Goal: Transaction & Acquisition: Purchase product/service

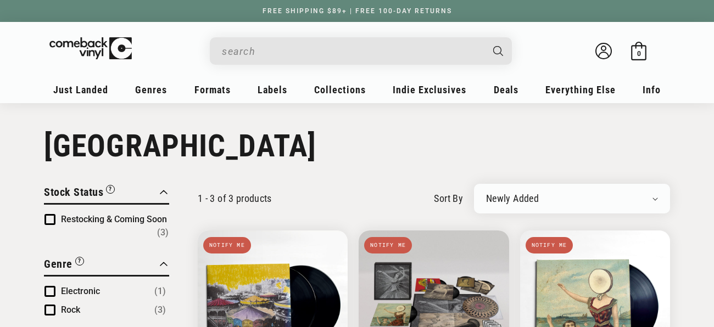
click at [244, 57] on input "When autocomplete results are available use up and down arrows to review and en…" at bounding box center [352, 51] width 260 height 23
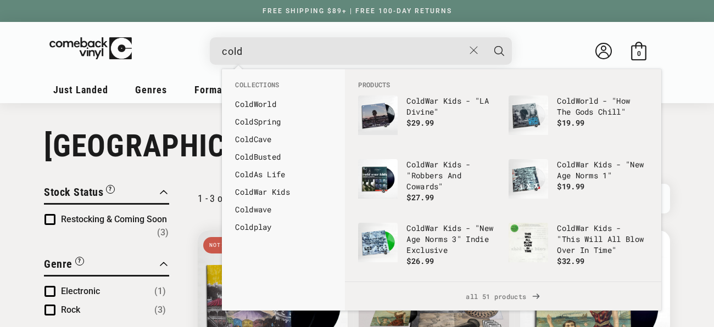
type input "cold"
click at [485, 37] on button "Search" at bounding box center [498, 50] width 27 height 27
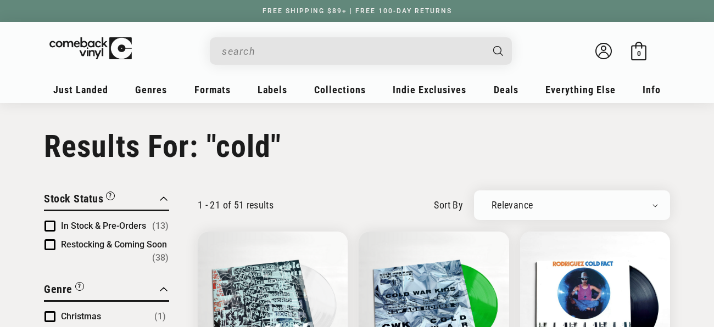
type input "cold"
click at [82, 43] on img at bounding box center [99, 47] width 107 height 22
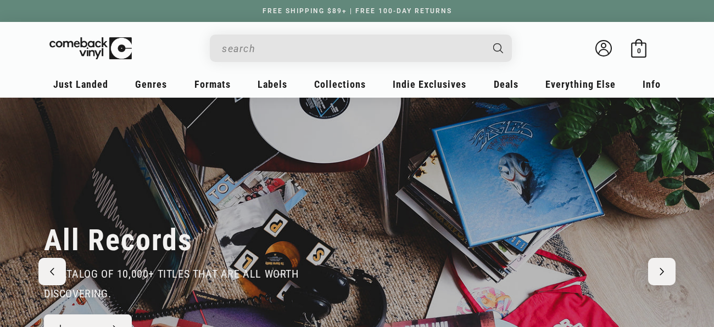
scroll to position [4, 0]
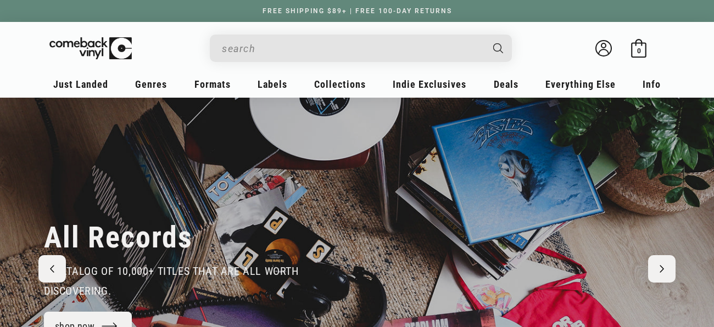
click at [243, 50] on input "When autocomplete results are available use up and down arrows to review and en…" at bounding box center [352, 48] width 260 height 23
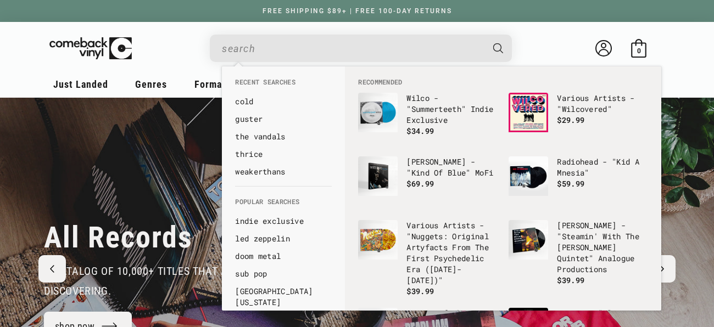
click at [243, 50] on input "When autocomplete results are available use up and down arrows to review and en…" at bounding box center [352, 48] width 260 height 23
click at [159, 52] on details-modal at bounding box center [361, 48] width 450 height 27
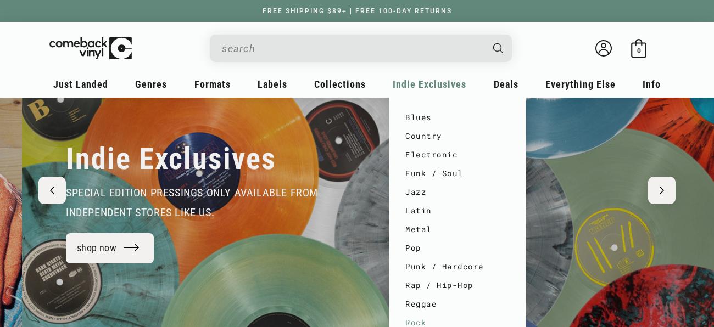
scroll to position [0, 714]
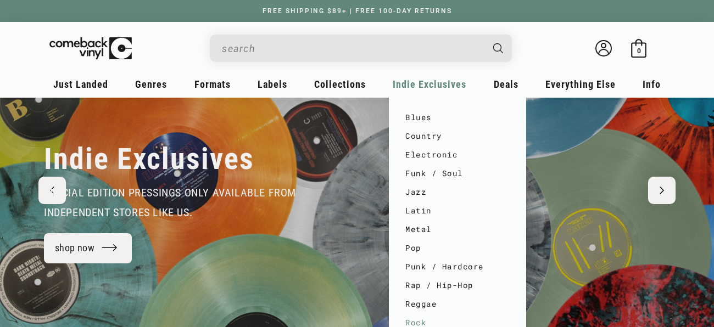
click at [416, 322] on link "Rock" at bounding box center [457, 323] width 104 height 19
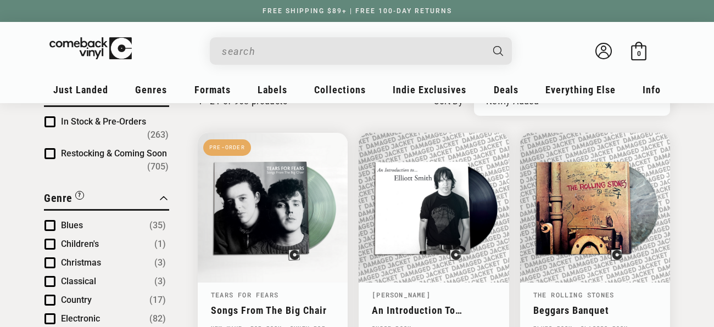
scroll to position [109, 0]
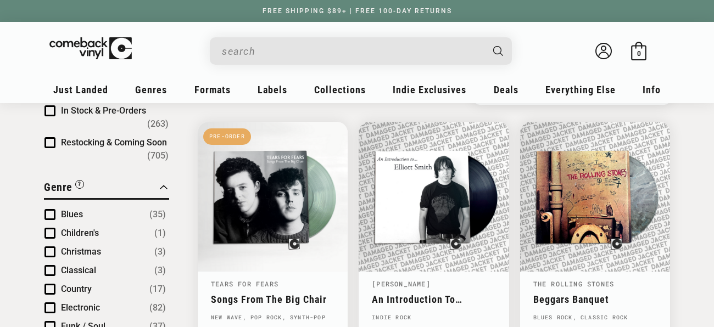
click at [51, 112] on span "Product filter" at bounding box center [49, 110] width 11 height 11
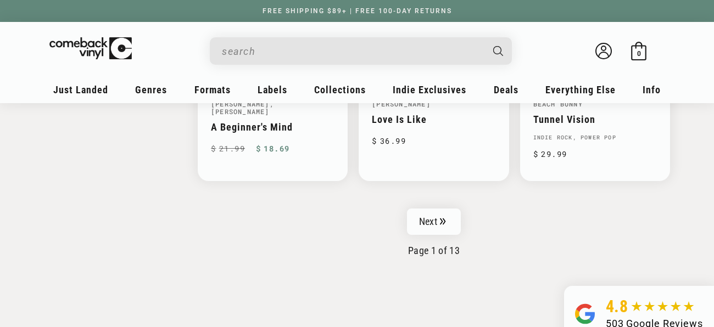
scroll to position [1840, 0]
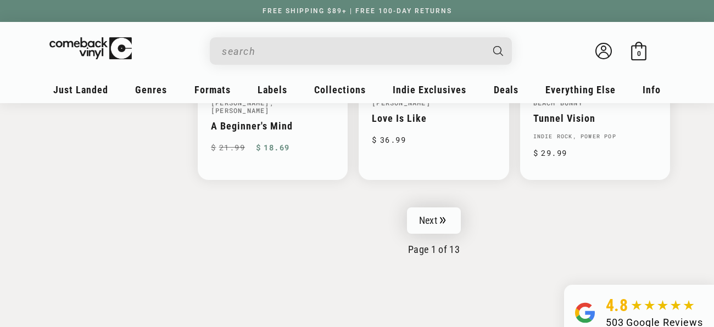
click at [437, 211] on link "Next" at bounding box center [434, 221] width 54 height 26
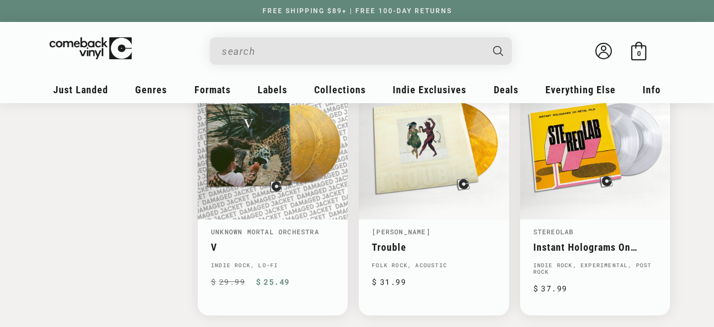
scroll to position [1495, 0]
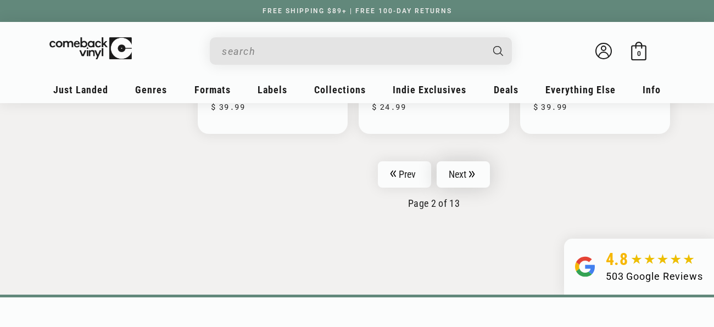
click at [466, 161] on link "Next" at bounding box center [464, 174] width 54 height 26
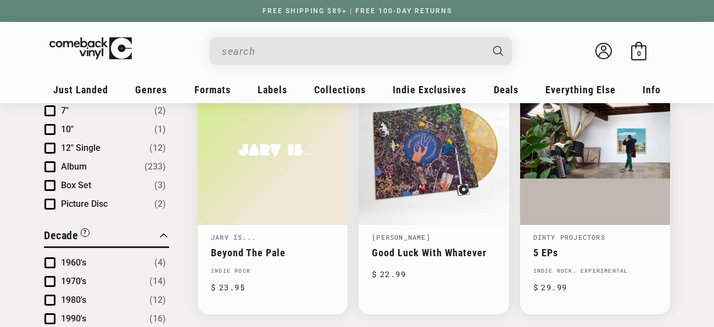
scroll to position [656, 0]
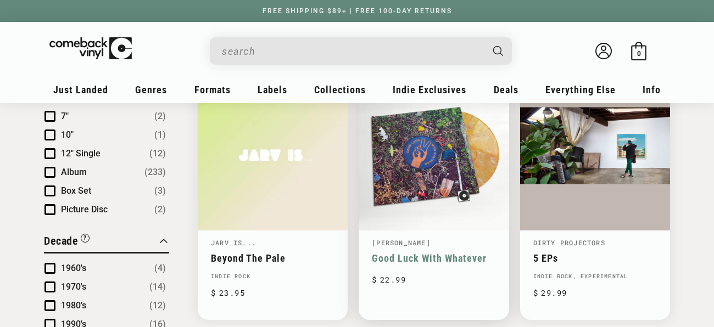
click at [437, 253] on link "Good Luck With Whatever" at bounding box center [434, 259] width 124 height 12
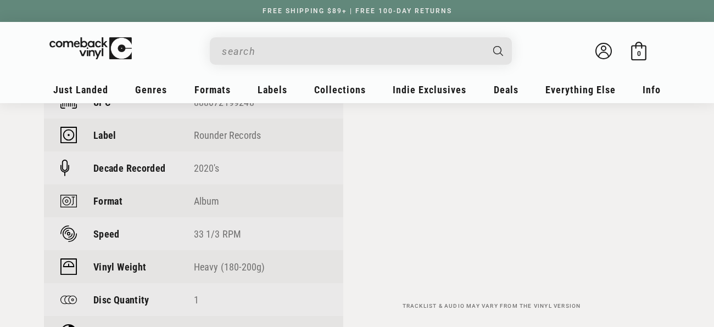
scroll to position [837, 0]
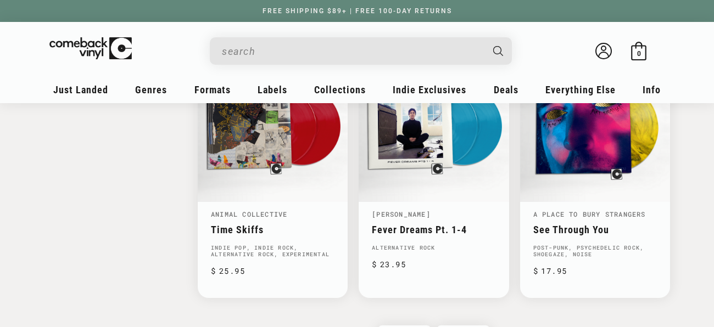
scroll to position [1735, 0]
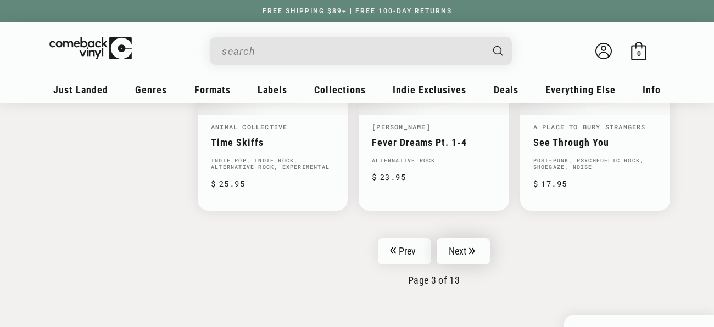
click at [470, 248] on icon "Pagination" at bounding box center [471, 251] width 5 height 7
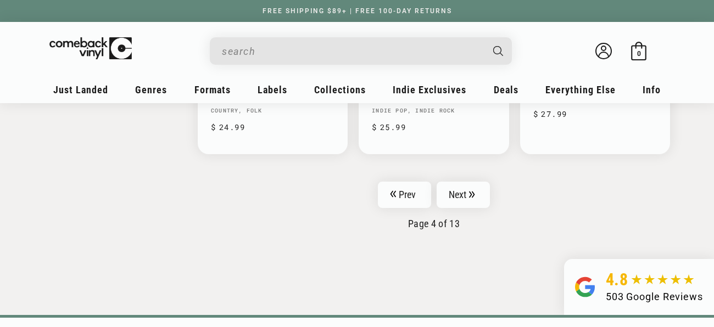
scroll to position [1898, 0]
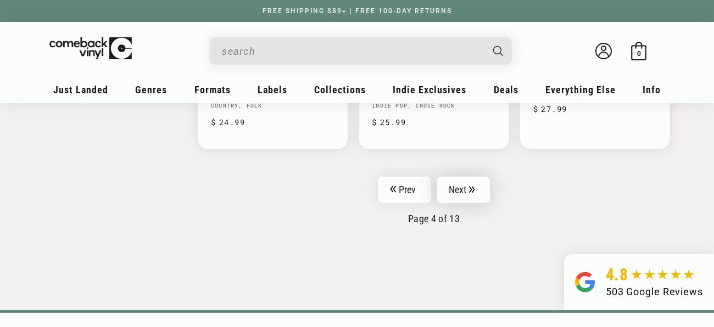
click at [466, 177] on link "Next" at bounding box center [464, 190] width 54 height 26
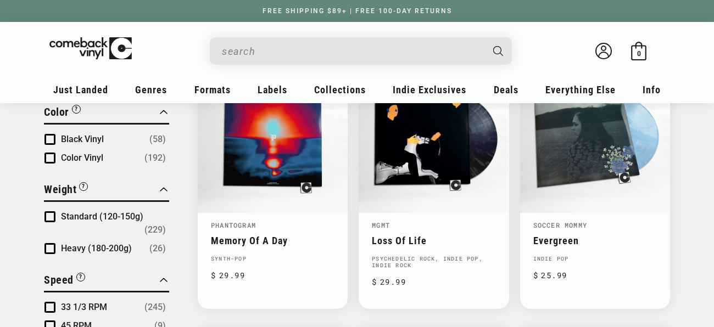
scroll to position [946, 0]
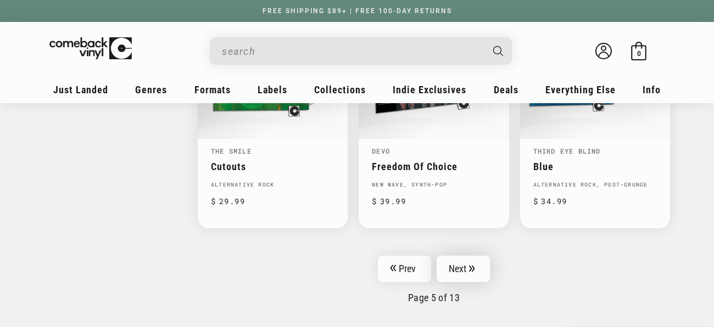
click at [456, 260] on link "Next" at bounding box center [464, 269] width 54 height 26
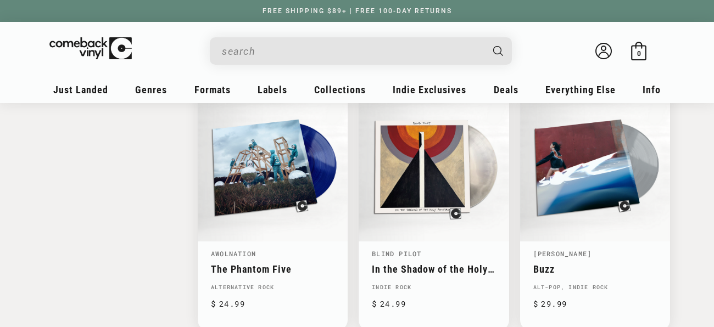
scroll to position [1732, 0]
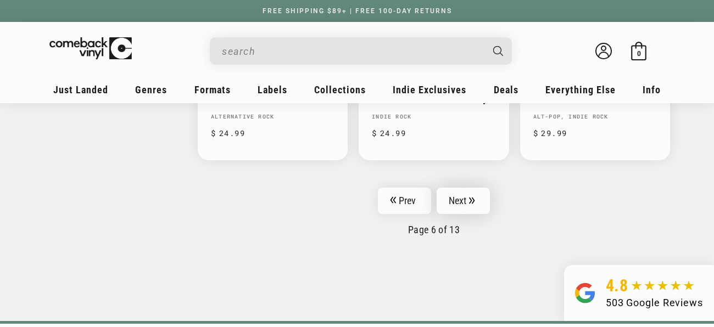
click at [462, 188] on link "Next" at bounding box center [464, 201] width 54 height 26
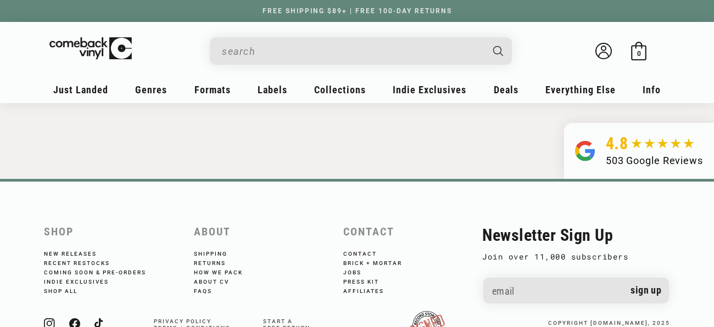
scroll to position [1909, 0]
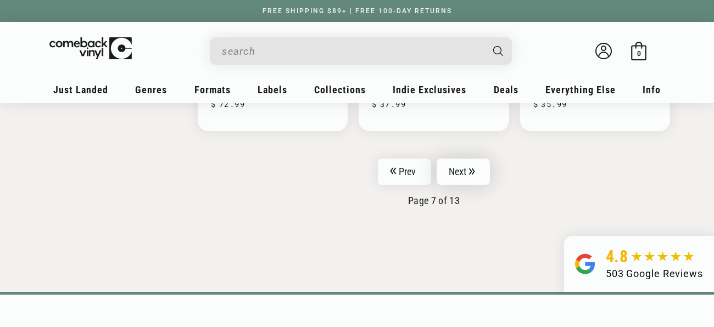
click at [478, 160] on link "Next" at bounding box center [464, 172] width 54 height 26
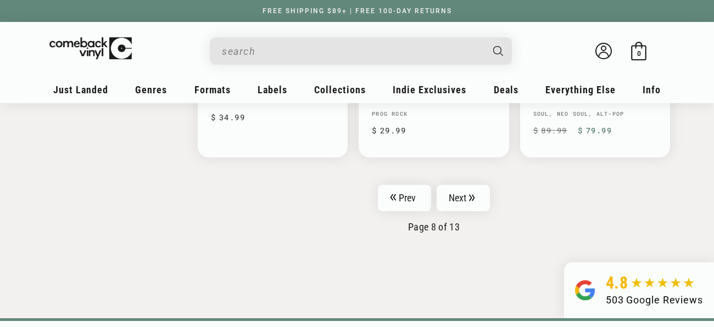
scroll to position [1898, 0]
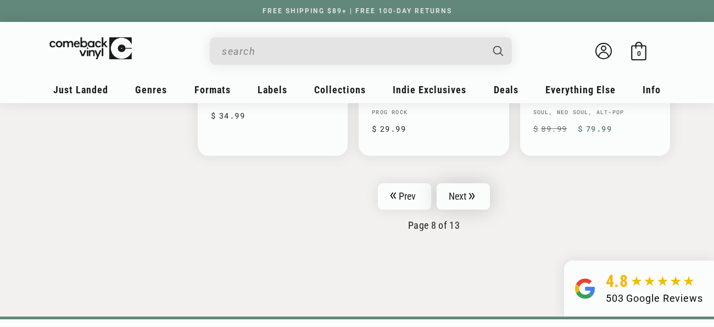
click at [453, 183] on link "Next" at bounding box center [464, 196] width 54 height 26
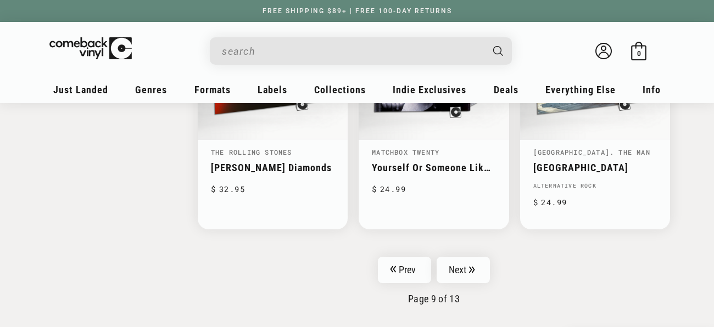
scroll to position [1819, 0]
click at [464, 256] on link "Next" at bounding box center [464, 269] width 54 height 26
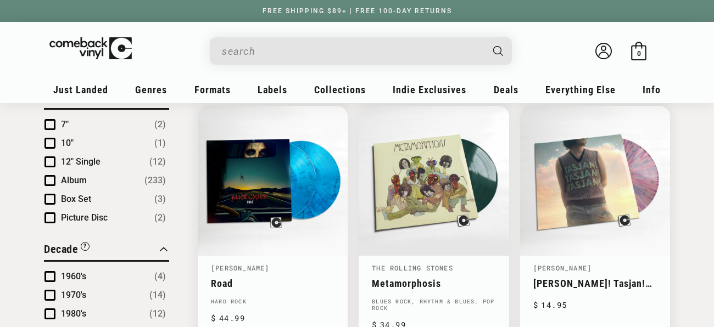
scroll to position [649, 0]
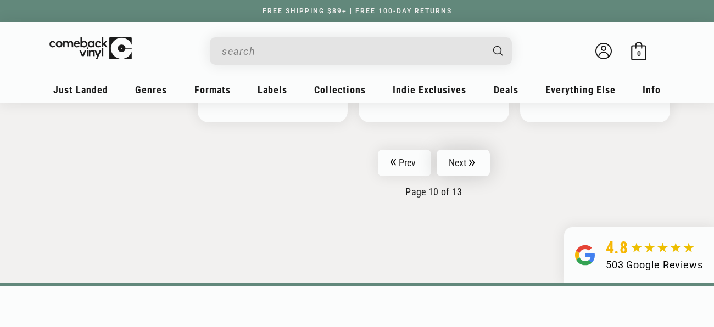
click at [445, 150] on link "Next" at bounding box center [464, 163] width 54 height 26
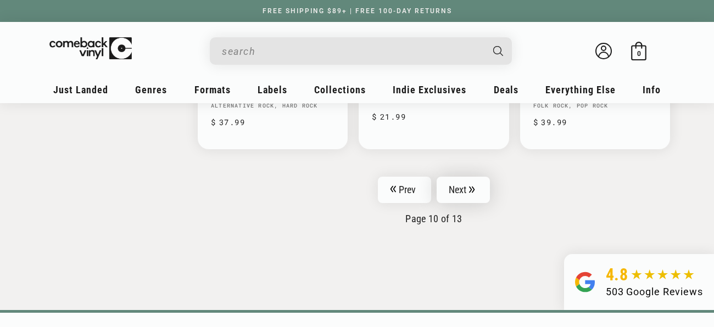
click at [449, 183] on link "Next" at bounding box center [464, 190] width 54 height 26
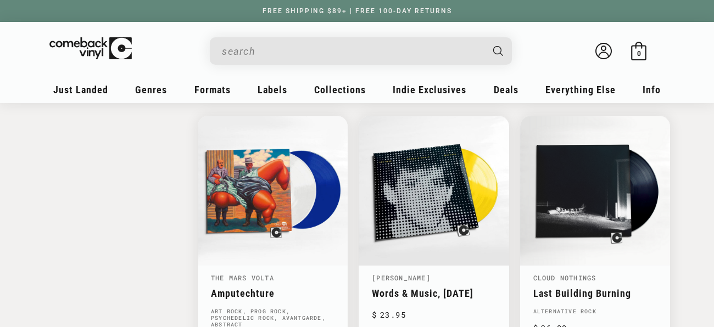
scroll to position [1429, 0]
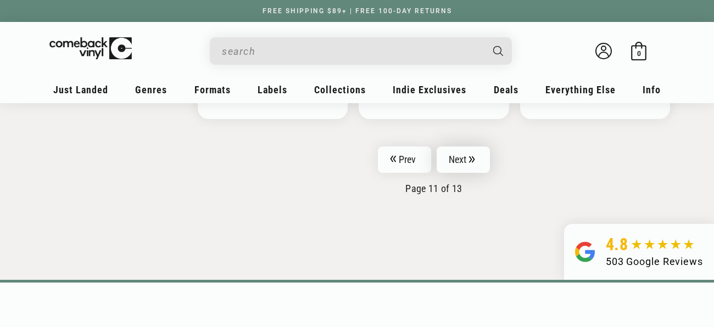
click at [471, 156] on icon "Pagination" at bounding box center [472, 159] width 6 height 7
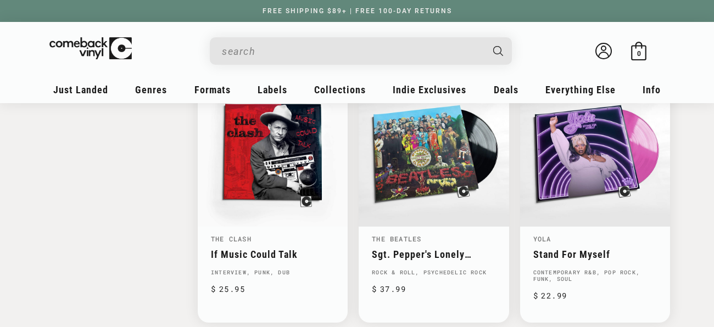
scroll to position [1467, 0]
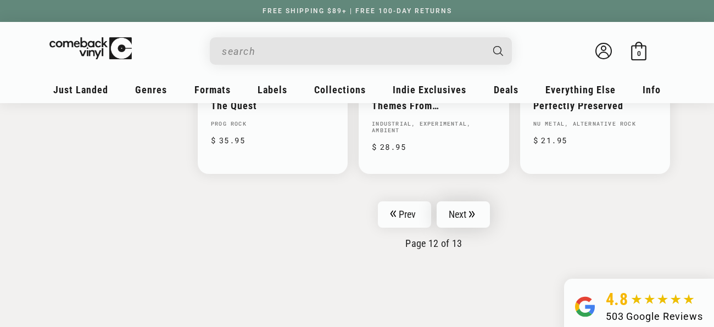
click at [471, 211] on icon "Pagination" at bounding box center [471, 214] width 5 height 7
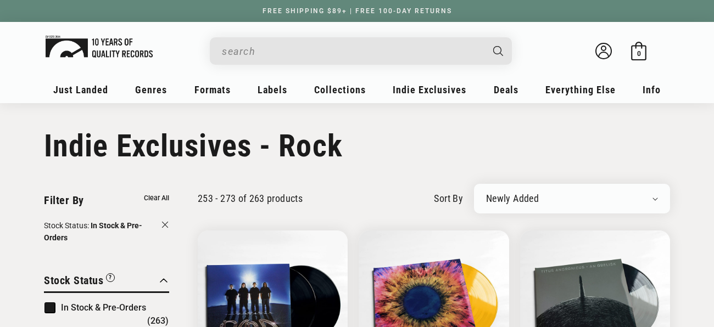
click at [87, 44] on img at bounding box center [99, 47] width 107 height 22
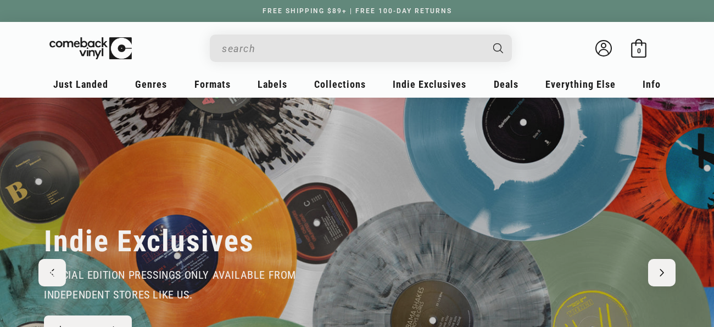
click at [308, 50] on input "When autocomplete results are available use up and down arrows to review and en…" at bounding box center [352, 48] width 260 height 23
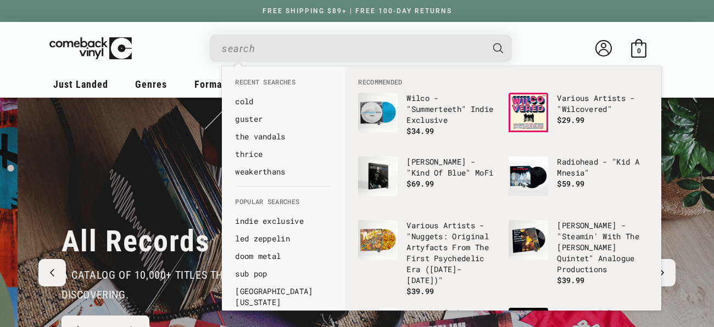
scroll to position [0, 1428]
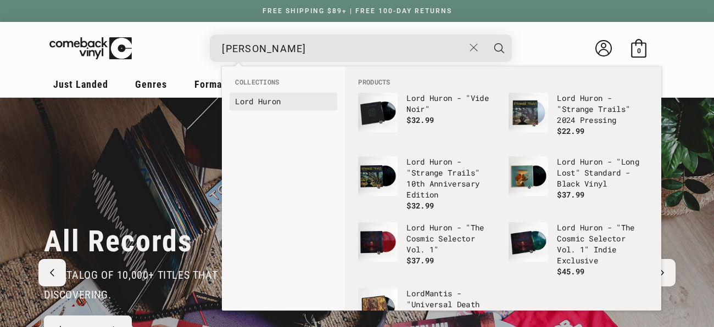
type input "[PERSON_NAME]"
click at [271, 99] on b "Hur" at bounding box center [265, 101] width 14 height 10
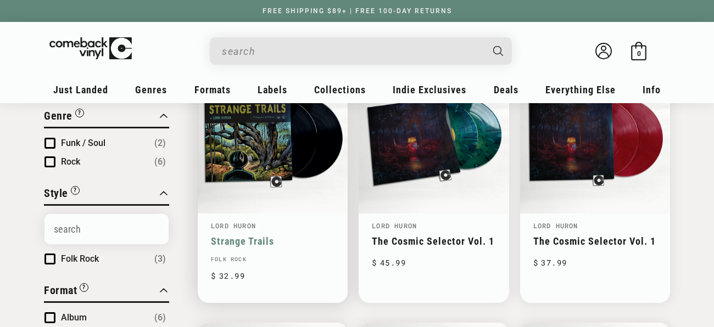
scroll to position [167, 0]
click at [319, 235] on link "Strange Trails" at bounding box center [273, 241] width 124 height 12
